Goal: Transaction & Acquisition: Purchase product/service

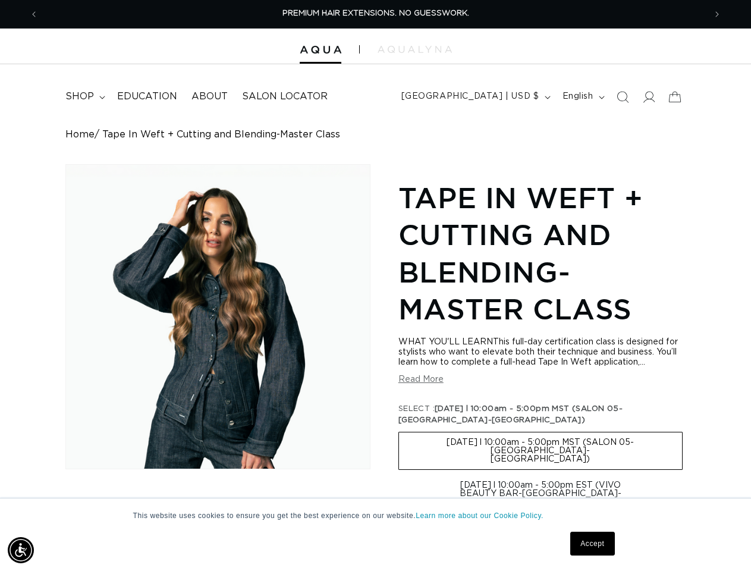
scroll to position [0, 1333]
click at [375, 285] on div "Skip to product information Open media 1 in modal 1 / of 1 Tape In Weft + Cutti…" at bounding box center [375, 509] width 620 height 690
click at [21, 550] on img "Accessibility Menu" at bounding box center [21, 550] width 26 height 26
